Goal: Information Seeking & Learning: Check status

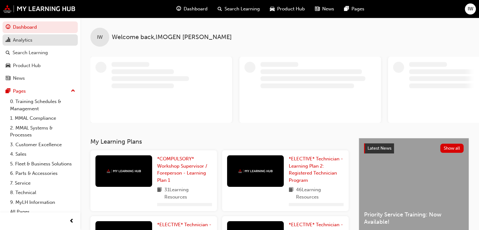
click at [25, 41] on div "Analytics" at bounding box center [23, 40] width 20 height 7
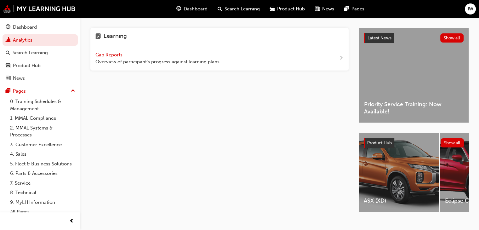
click at [283, 59] on div "Gap Reports Overview of participant's progress against learning plans." at bounding box center [219, 58] width 258 height 25
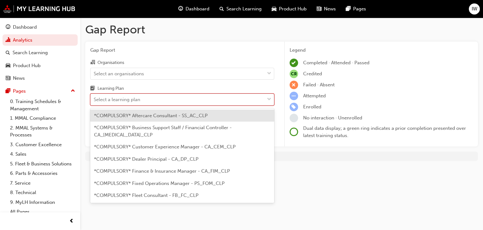
click at [142, 97] on div "Select a learning plan" at bounding box center [178, 99] width 174 height 11
click at [94, 97] on input "Learning Plan option *COMPULSORY* Aftercare Consultant - SS_AC_CLP focused, 1 o…" at bounding box center [94, 99] width 1 height 5
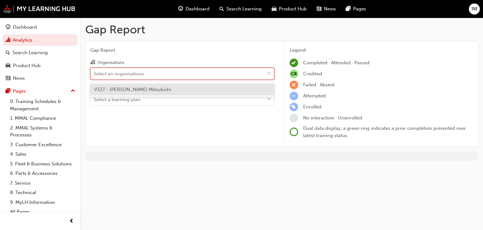
click at [139, 69] on div "Select an organisations" at bounding box center [178, 73] width 174 height 11
click at [94, 71] on input "Organisations option V327 - [PERSON_NAME] Mitsubishi focused, 1 of 1. 1 result …" at bounding box center [94, 73] width 1 height 5
click at [128, 93] on div "V327 - [PERSON_NAME] Mitsubishi" at bounding box center [182, 89] width 184 height 12
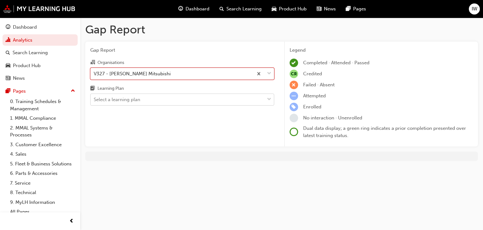
click at [132, 101] on div "Select a learning plan" at bounding box center [117, 99] width 47 height 7
click at [94, 101] on input "Learning Plan Select a learning plan" at bounding box center [94, 99] width 1 height 5
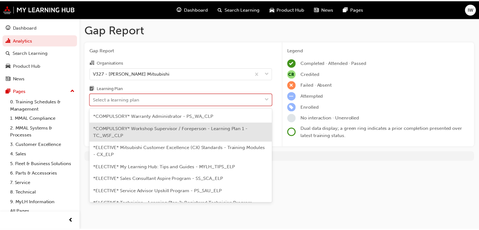
scroll to position [227, 0]
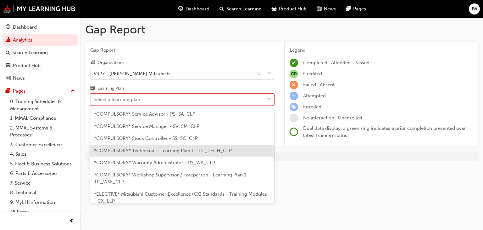
click at [170, 148] on span "*COMPULSORY* Technician - Learning Plan 1 - TC_TECH_CLP" at bounding box center [163, 151] width 138 height 6
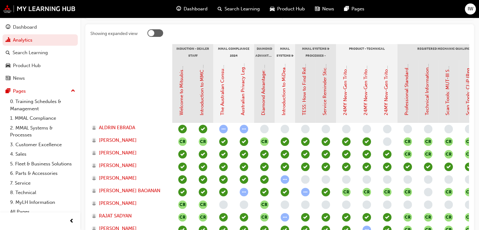
scroll to position [128, 0]
